Goal: Task Accomplishment & Management: Manage account settings

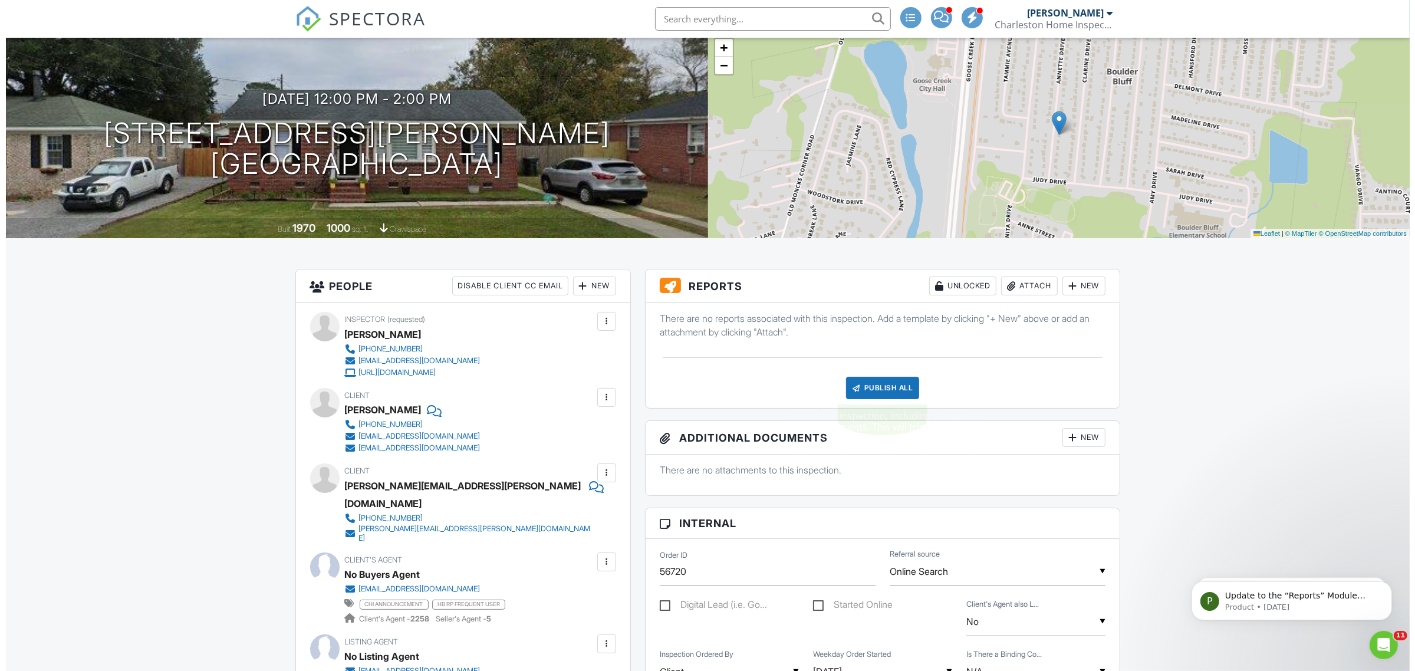
scroll to position [74, 0]
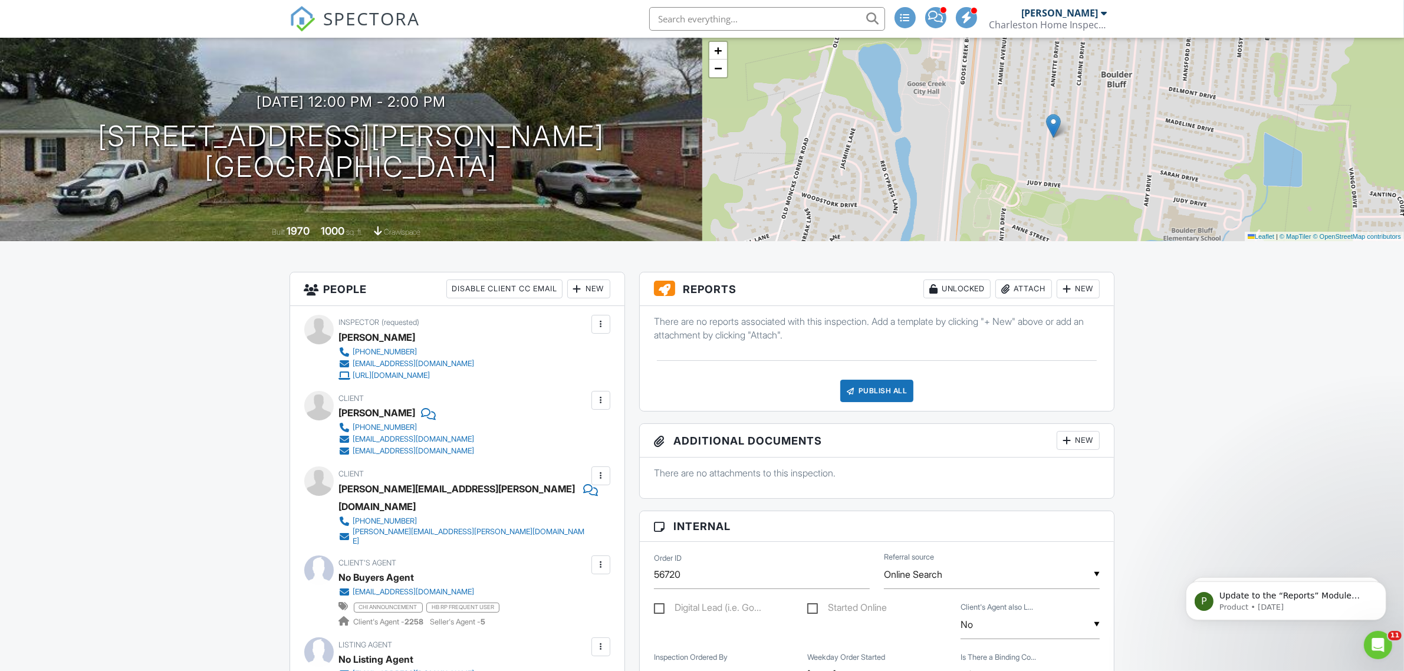
click at [1025, 285] on div "Attach" at bounding box center [1023, 289] width 57 height 19
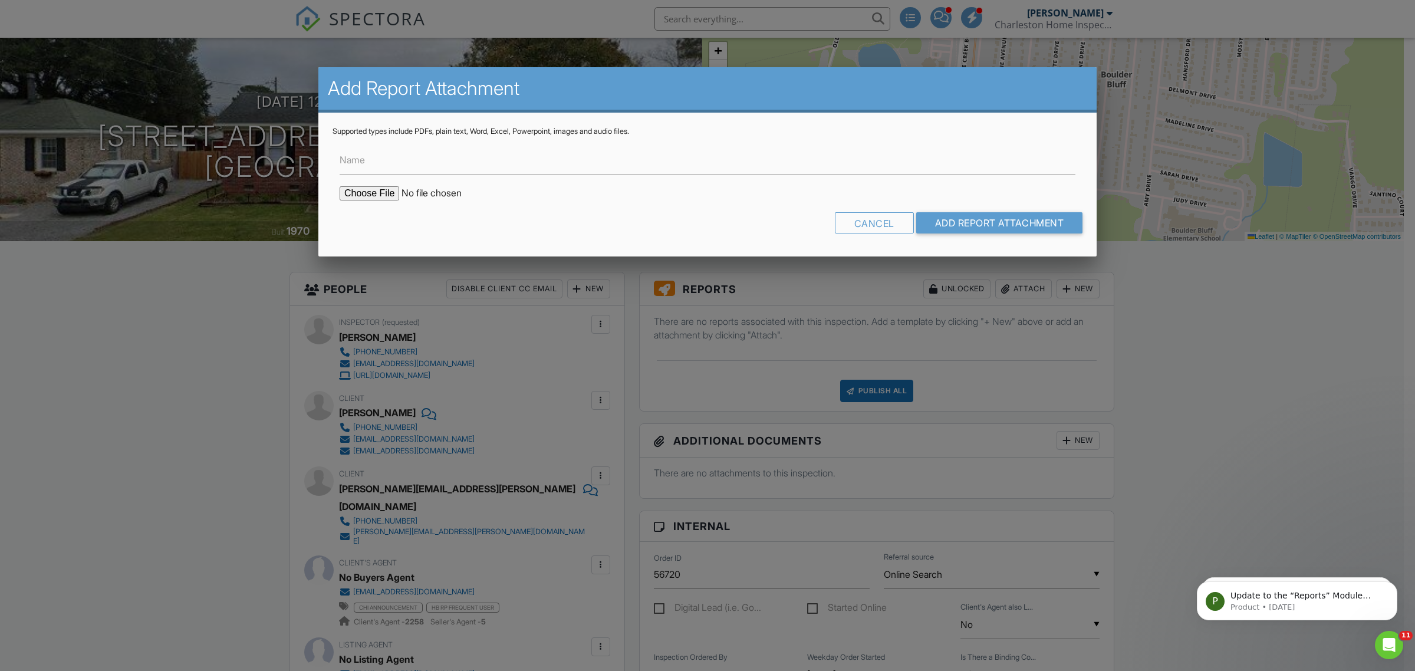
click at [364, 192] on input "file" at bounding box center [440, 193] width 200 height 14
type input "C:\fakepath\Laqua Engineering Consultation 412 Annette Dr 082825.PDF"
click at [399, 162] on input "Name" at bounding box center [708, 160] width 736 height 29
paste input "[PERSON_NAME] Engineering Consultation [STREET_ADDRESS][PERSON_NAME]"
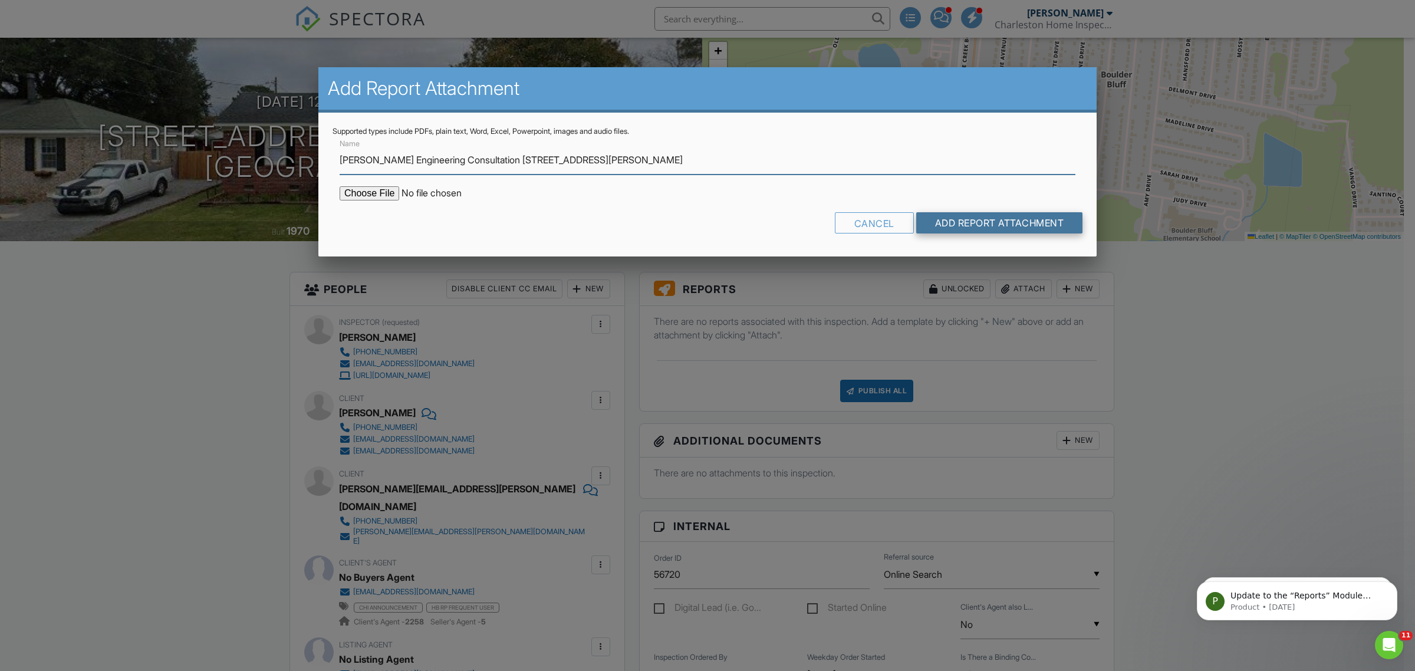
type input "[PERSON_NAME] Engineering Consultation [STREET_ADDRESS][PERSON_NAME]"
click at [962, 221] on input "Add Report Attachment" at bounding box center [999, 222] width 167 height 21
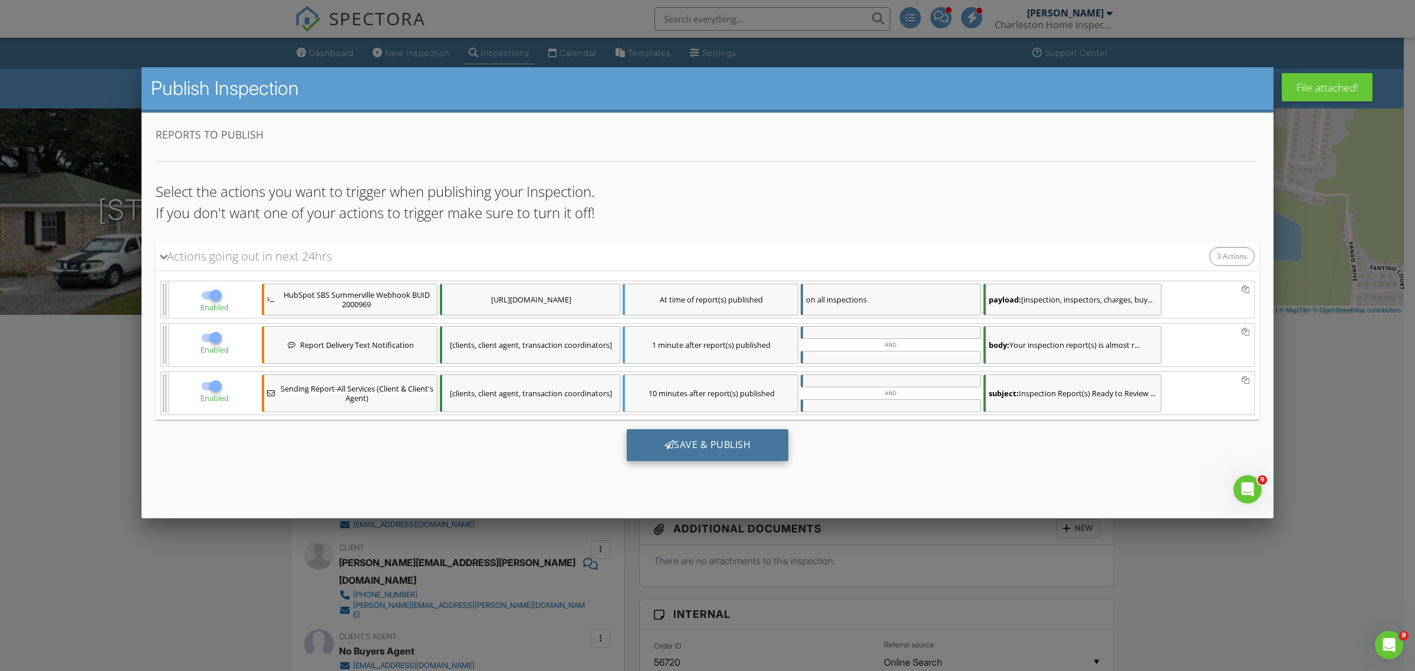
click at [706, 443] on div "Save & Publish" at bounding box center [708, 445] width 162 height 32
